Goal: Communication & Community: Connect with others

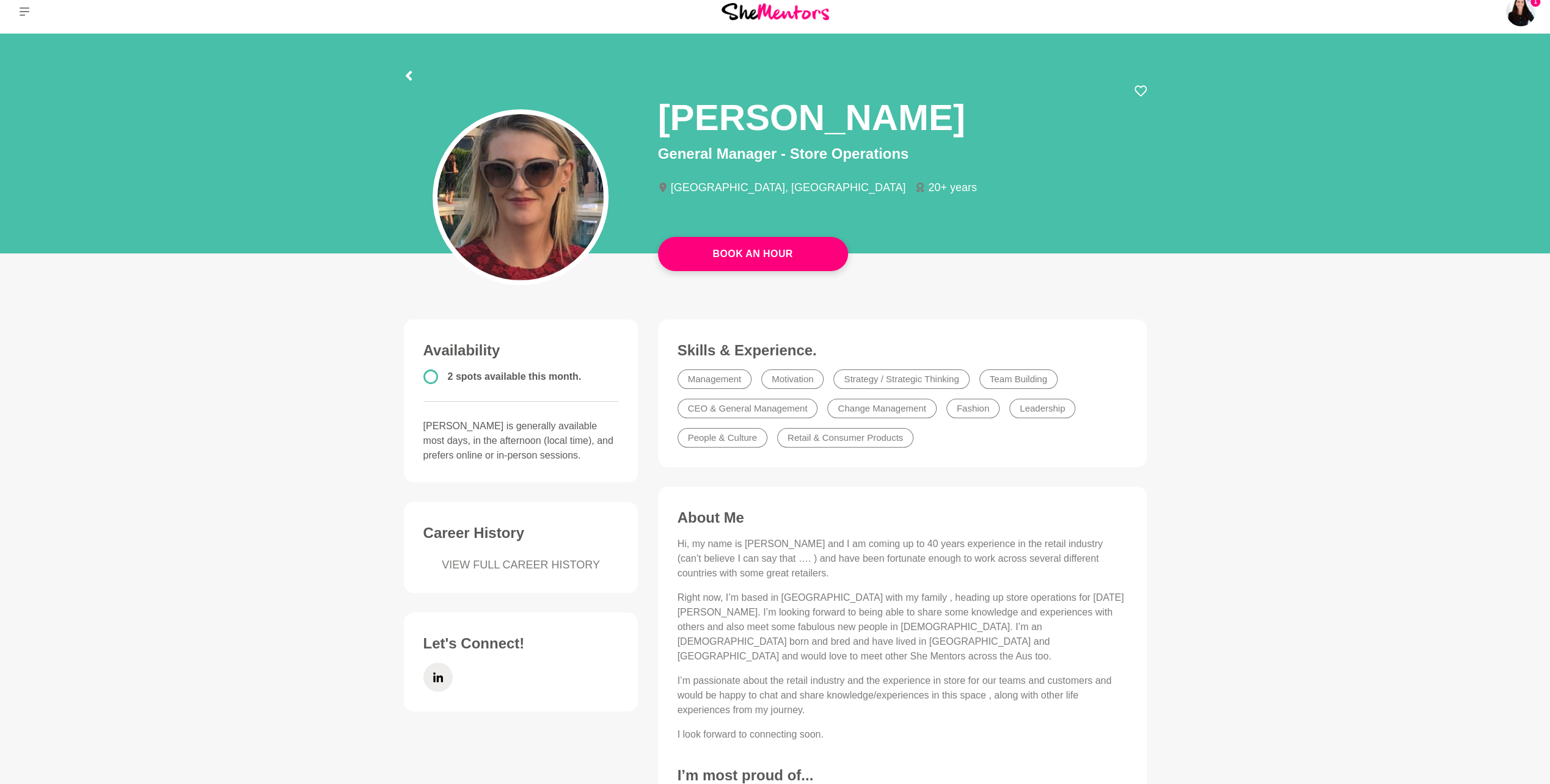
scroll to position [7, 0]
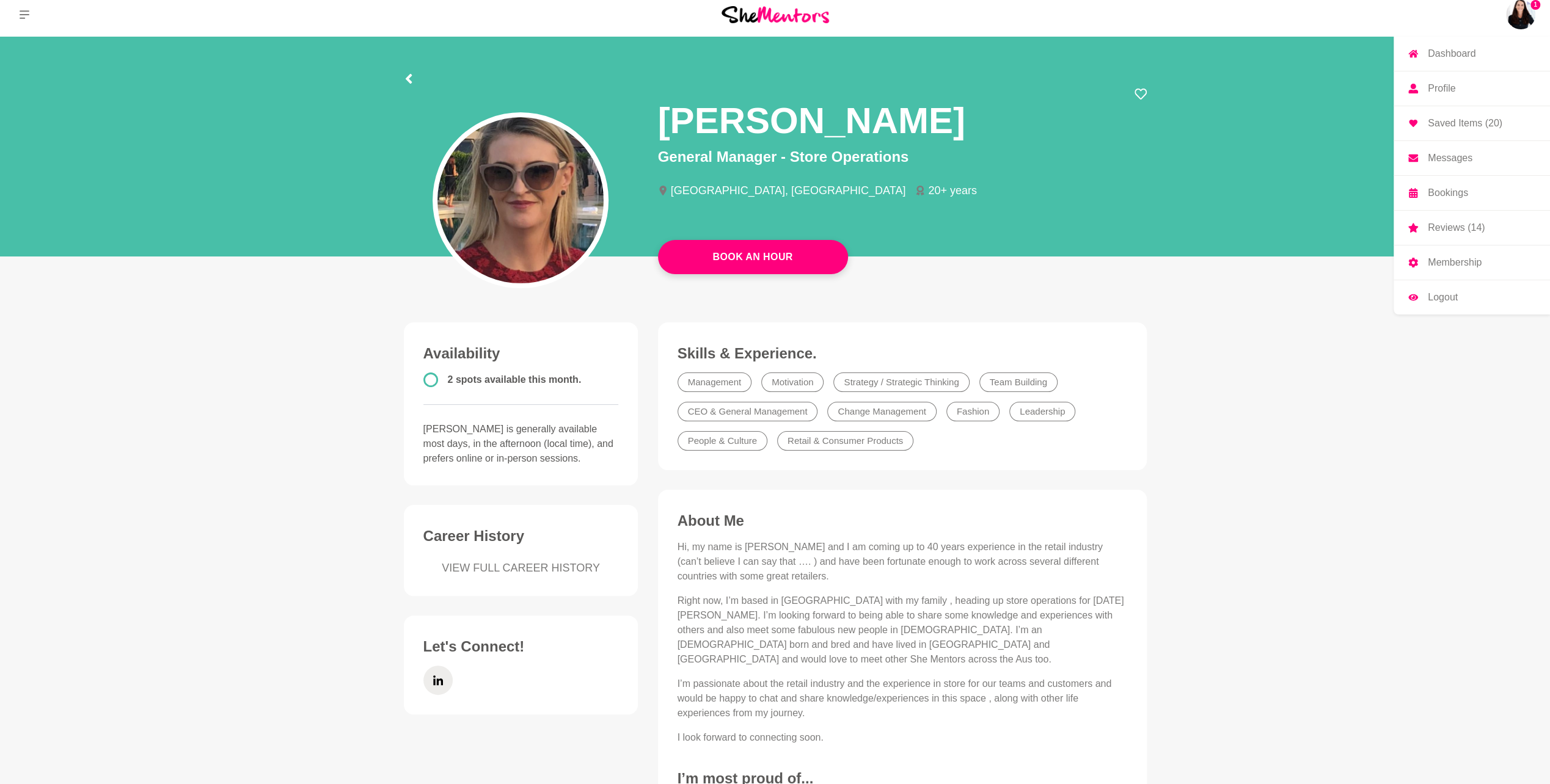
click at [1520, 16] on img at bounding box center [1520, 14] width 29 height 29
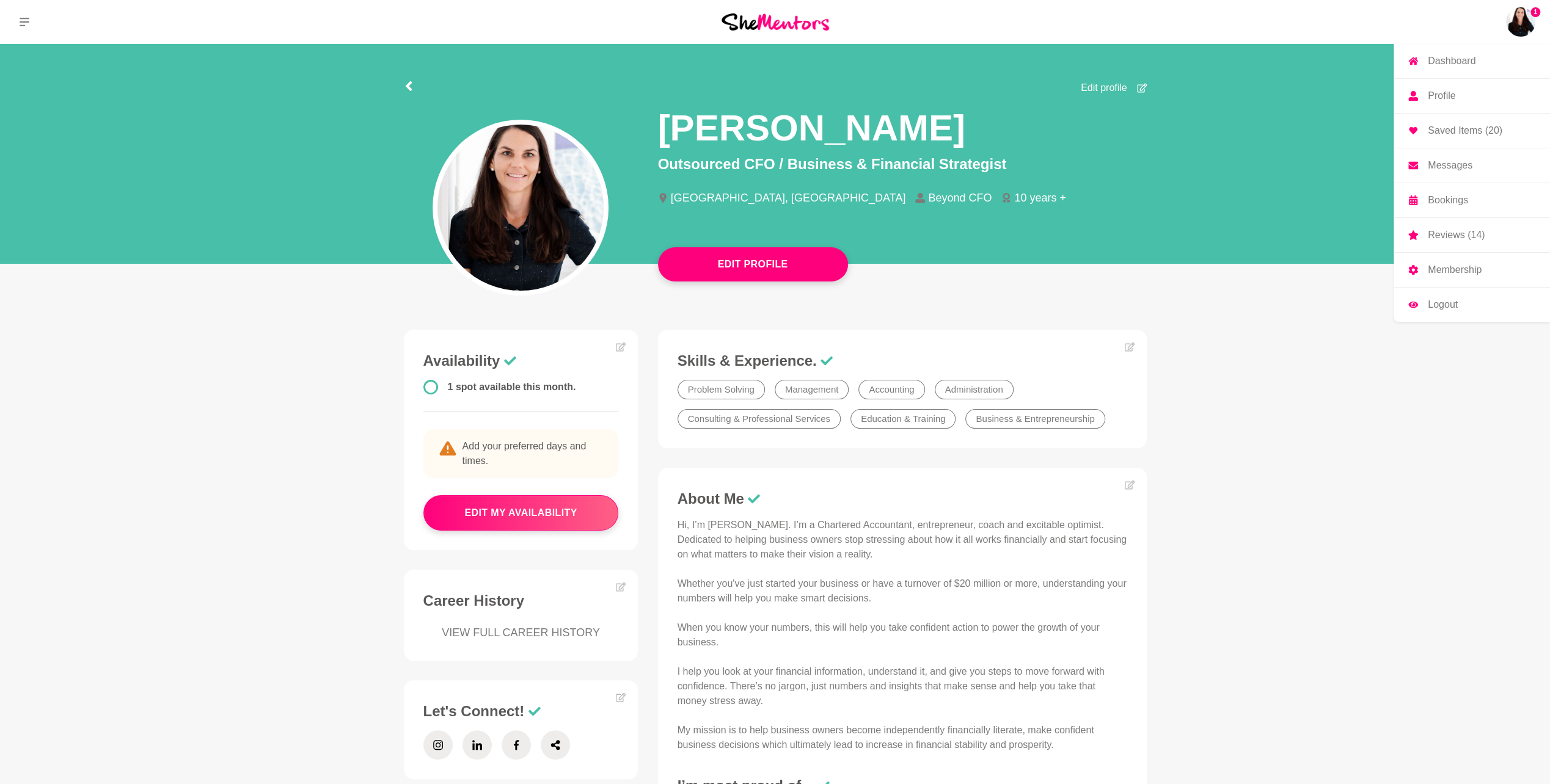
click at [1521, 16] on img at bounding box center [1520, 21] width 29 height 29
click at [1470, 233] on p "Reviews (14)" at bounding box center [1456, 235] width 57 height 10
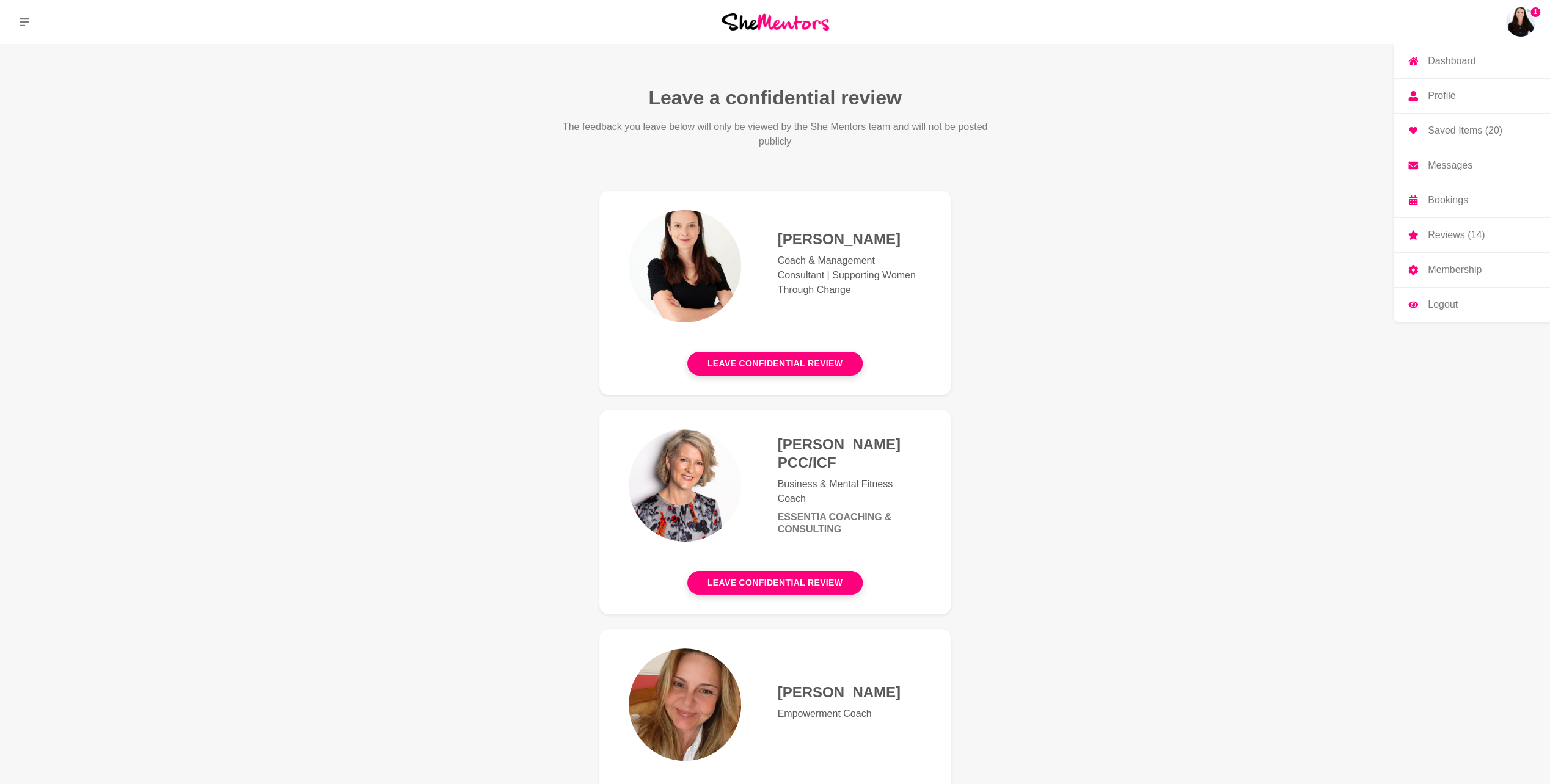
click at [1448, 165] on p "Messages" at bounding box center [1449, 166] width 45 height 10
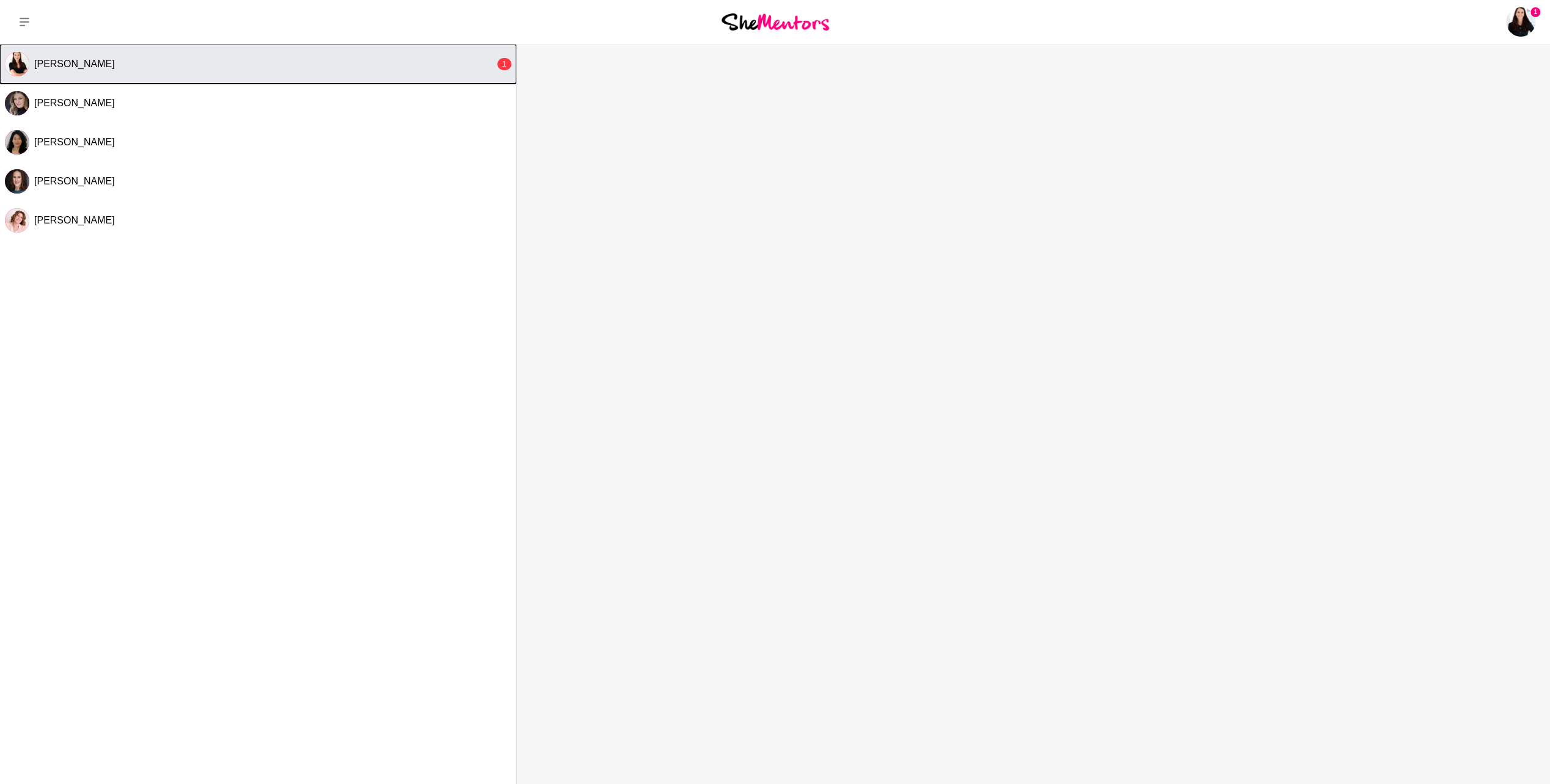
click at [271, 60] on div "[PERSON_NAME]" at bounding box center [264, 64] width 460 height 12
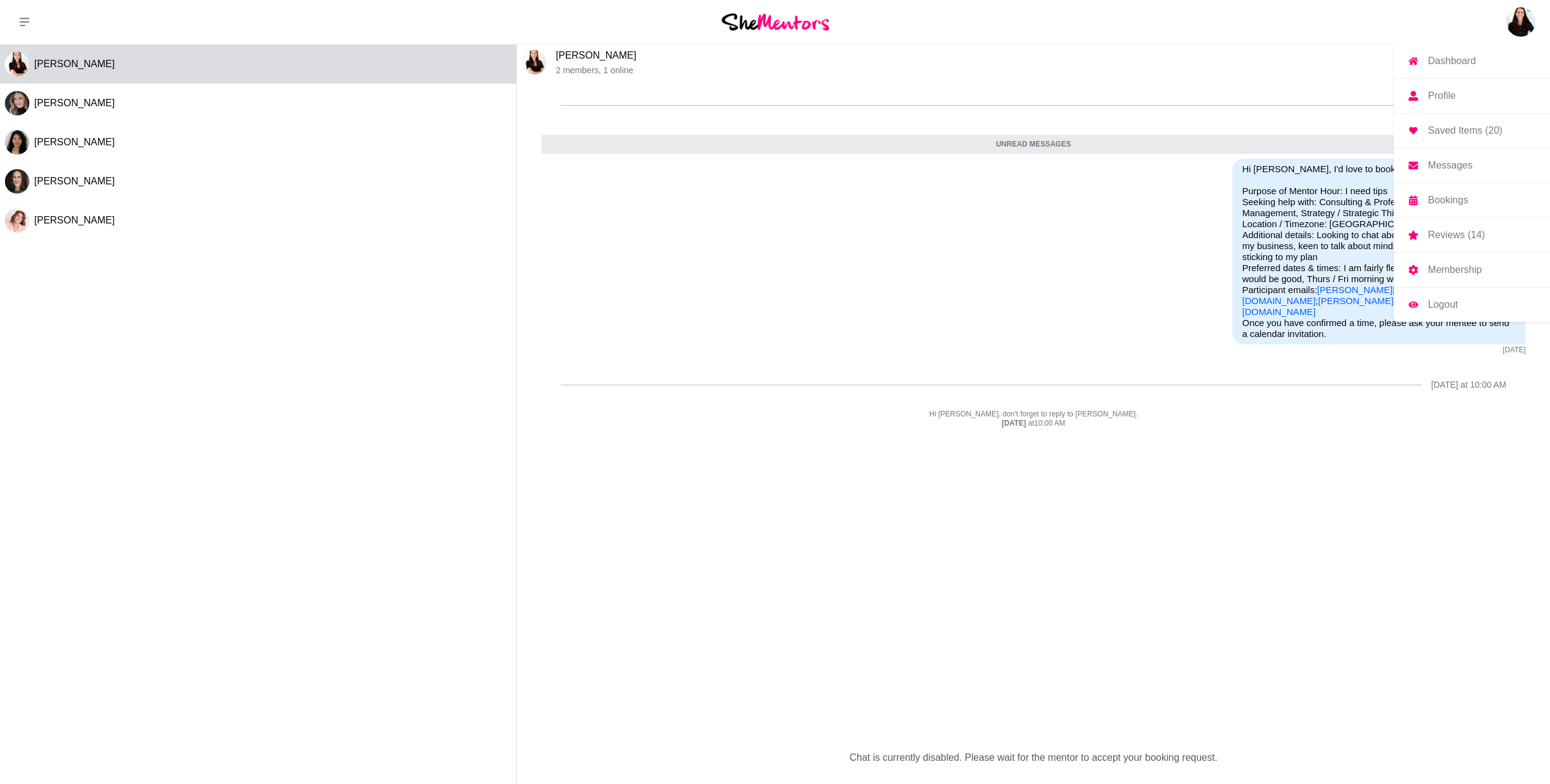
click at [1530, 25] on img at bounding box center [1520, 21] width 29 height 29
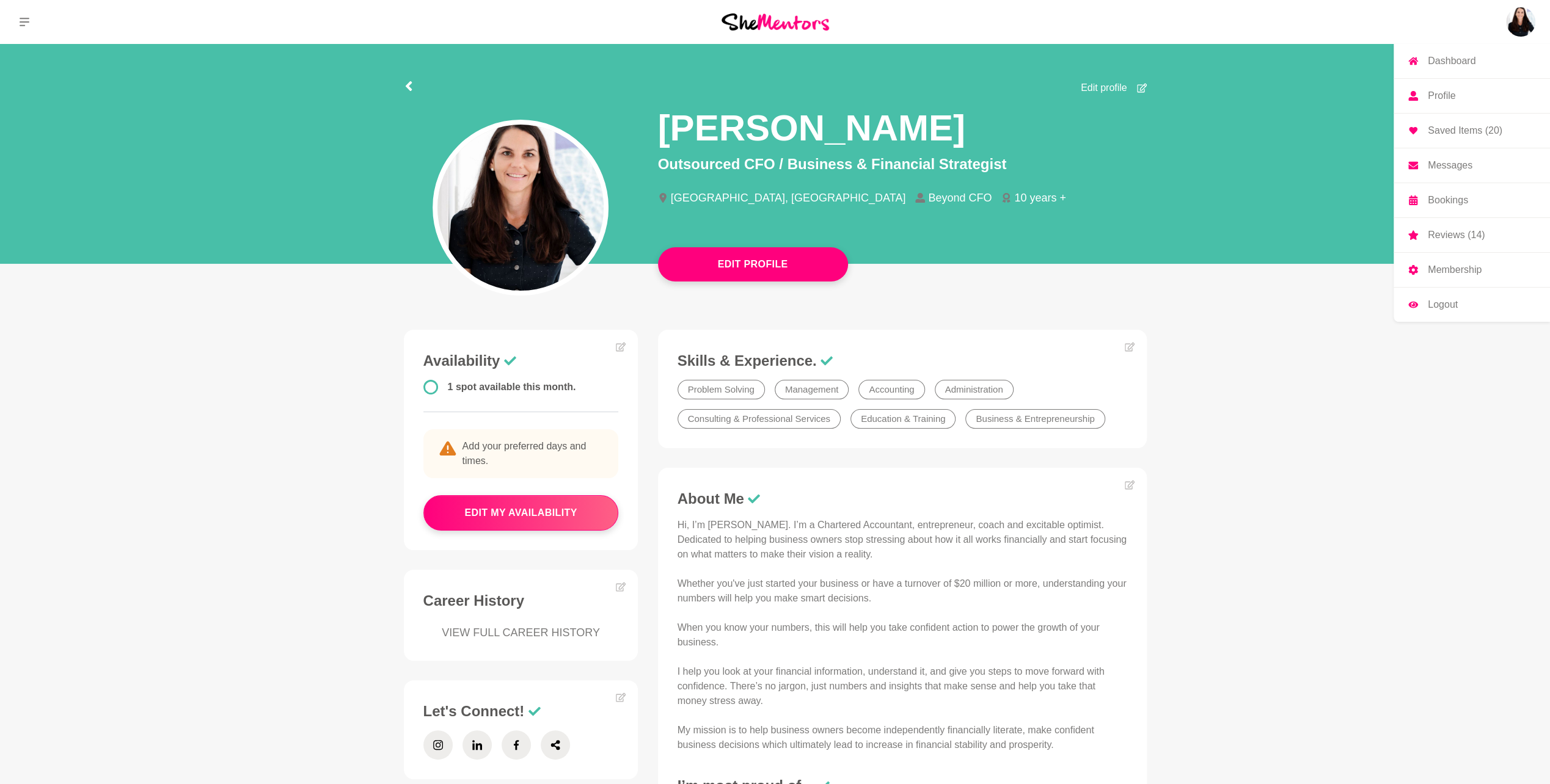
click at [1524, 33] on img at bounding box center [1520, 21] width 29 height 29
click at [1444, 166] on p "Messages" at bounding box center [1449, 166] width 45 height 10
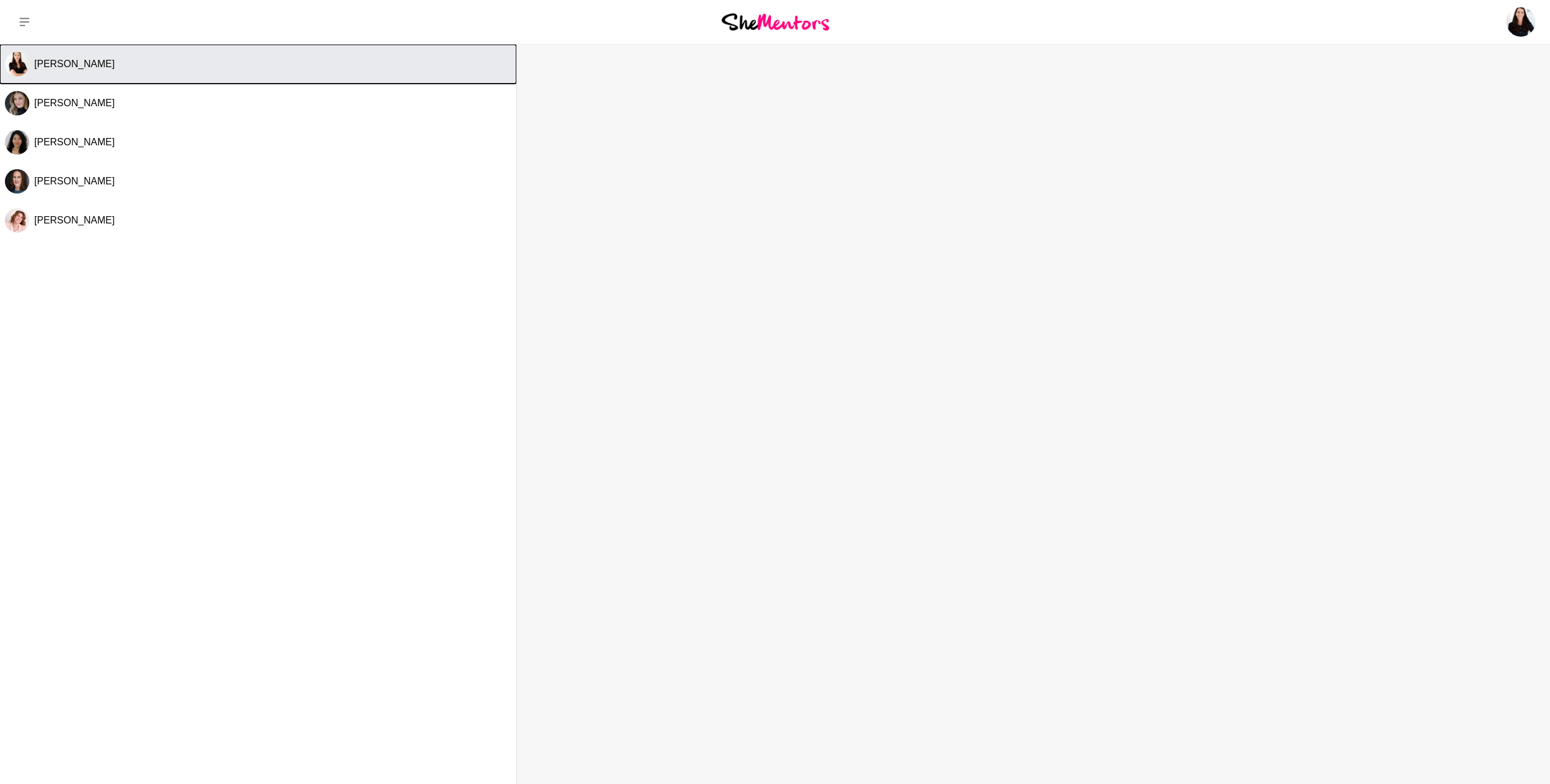
click at [81, 59] on span "[PERSON_NAME]" at bounding box center [74, 64] width 81 height 11
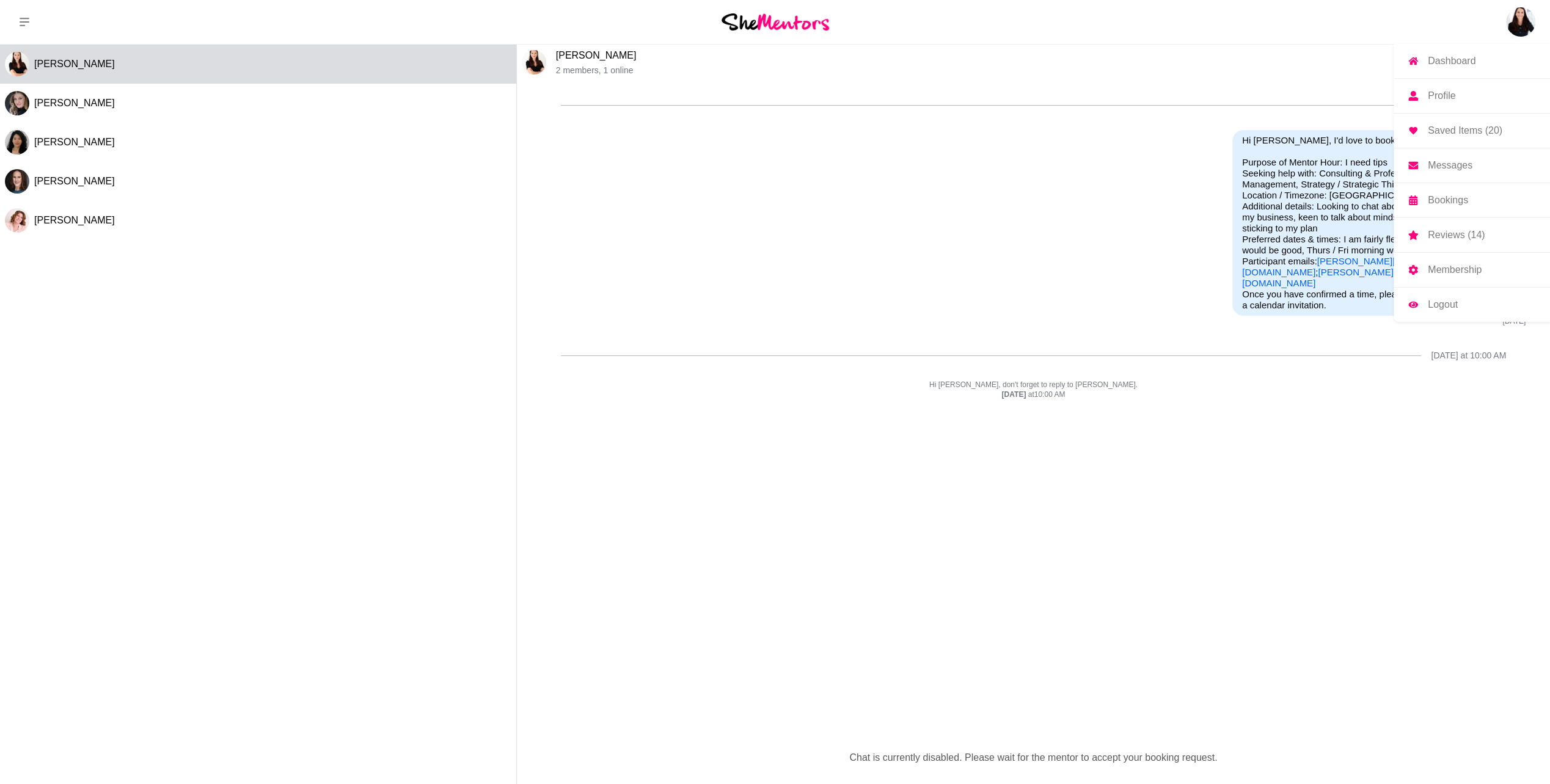
click at [1520, 11] on img at bounding box center [1520, 21] width 29 height 29
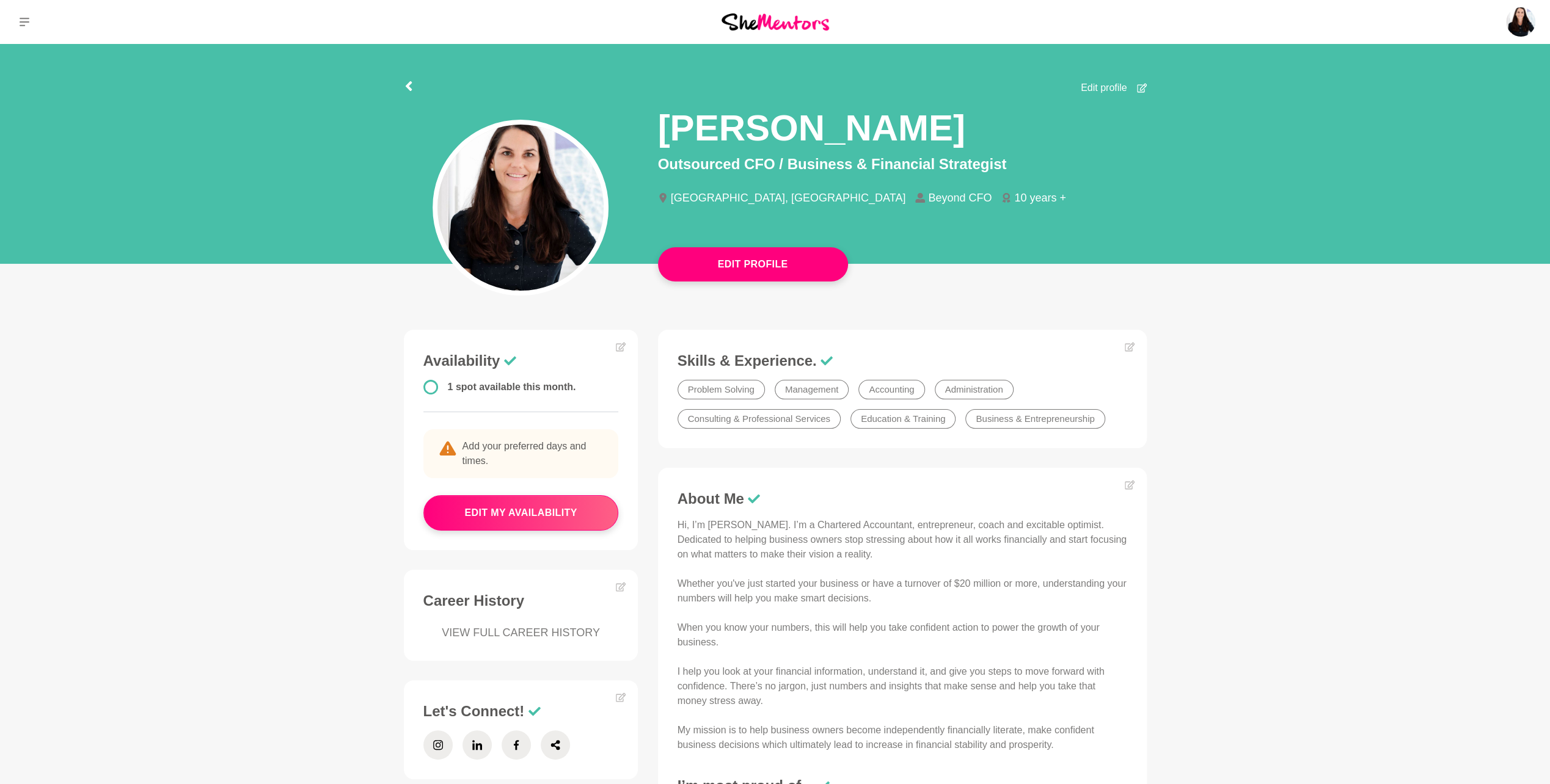
click at [404, 80] on div at bounding box center [409, 84] width 10 height 22
